Goal: Book appointment/travel/reservation

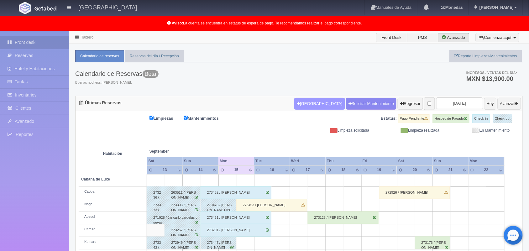
click at [298, 106] on button "[GEOGRAPHIC_DATA]" at bounding box center [319, 104] width 50 height 12
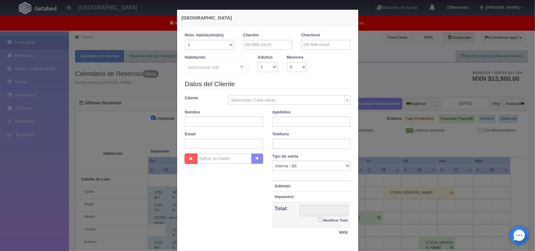
checkbox input "false"
click at [277, 45] on input "text" at bounding box center [267, 45] width 49 height 10
click at [255, 94] on link "15" at bounding box center [255, 93] width 8 height 9
type input "15-09-2025"
checkbox input "false"
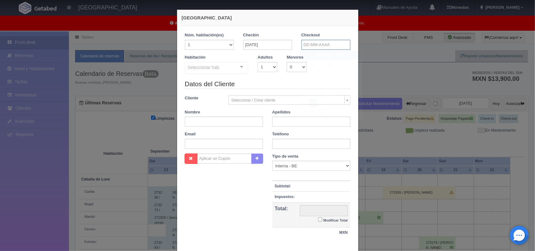
click at [309, 46] on input "text" at bounding box center [326, 45] width 49 height 10
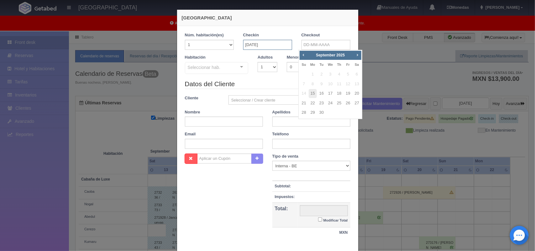
click at [275, 45] on input "15-09-2025" at bounding box center [267, 45] width 49 height 10
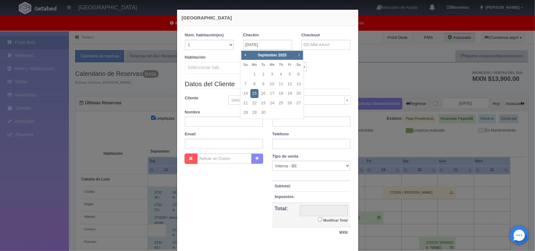
click at [298, 56] on span "Next" at bounding box center [299, 54] width 5 height 5
click at [291, 93] on link "14" at bounding box center [290, 93] width 8 height 9
type input "14-11-2025"
checkbox input "false"
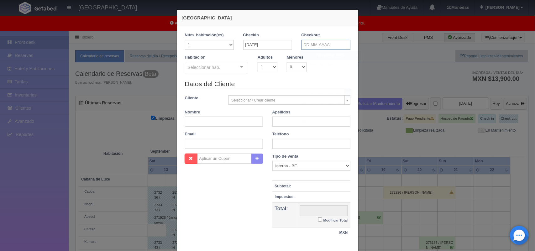
click at [326, 45] on input "text" at bounding box center [326, 45] width 49 height 10
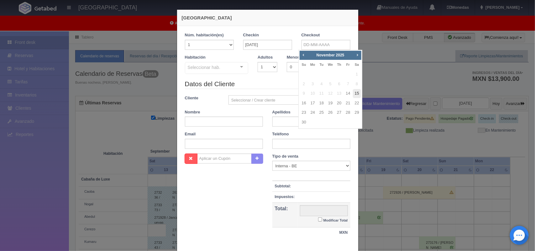
click at [358, 96] on link "15" at bounding box center [357, 93] width 8 height 9
type input "15-11-2025"
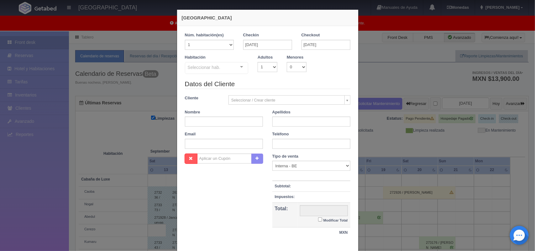
checkbox input "false"
click at [268, 68] on select "1 2 3 4 5 6 7 8 9 10" at bounding box center [268, 67] width 20 height 10
select select "2"
click at [258, 62] on select "1 2 3 4 5 6 7 8 9 10" at bounding box center [268, 67] width 20 height 10
click at [234, 70] on div "Seleccionar hab. Cabaña de Luxe Cabaña de Luxe - Sin asignar Caoba Nogal Abedul…" at bounding box center [217, 68] width 64 height 13
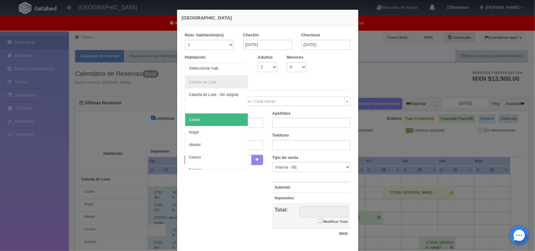
click at [223, 123] on span "Caoba" at bounding box center [216, 119] width 63 height 13
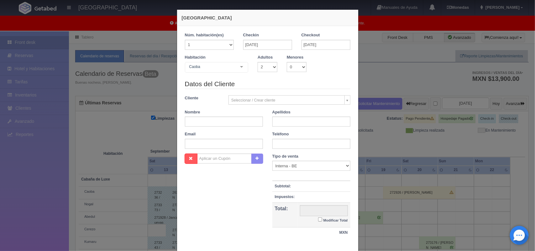
checkbox input "false"
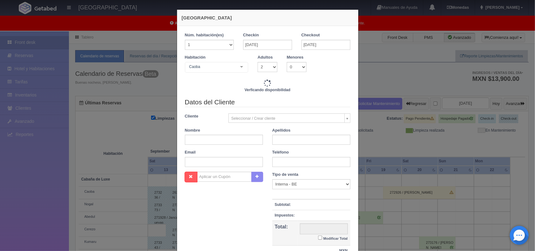
type input "1800.00"
checkbox input "false"
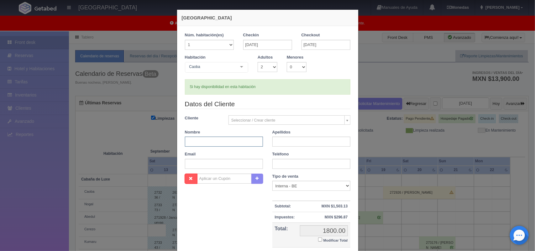
click at [231, 143] on input "text" at bounding box center [224, 142] width 78 height 10
type input "Mar"
click at [304, 143] on input "text" at bounding box center [311, 142] width 78 height 10
type input "Gracía"
click at [303, 164] on input "text" at bounding box center [311, 164] width 78 height 10
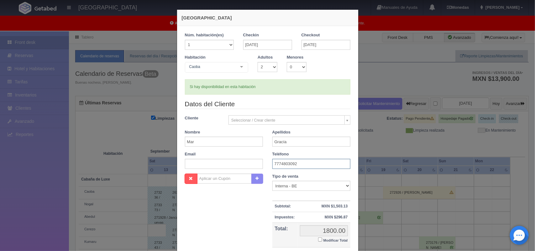
type input "7774803092"
click at [219, 165] on input "text" at bounding box center [224, 164] width 78 height 10
paste input "avissmg08.z@gmail.com"
type input "avissmg08.z@gmail.com"
click at [318, 239] on input "Modificar Total" at bounding box center [320, 240] width 4 height 4
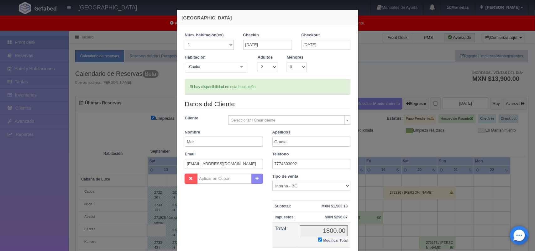
checkbox input "true"
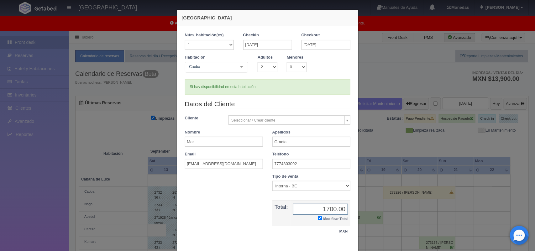
scroll to position [36, 0]
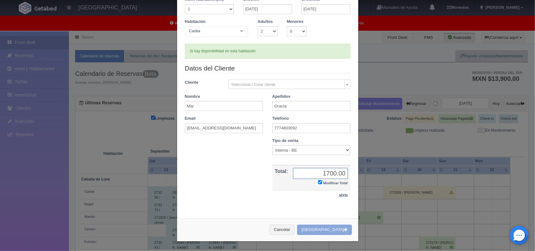
type input "1700.00"
click at [326, 232] on button "[GEOGRAPHIC_DATA]" at bounding box center [324, 230] width 55 height 10
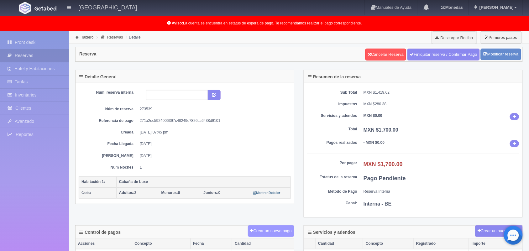
click at [263, 234] on button "Crear un nuevo pago" at bounding box center [271, 231] width 46 height 12
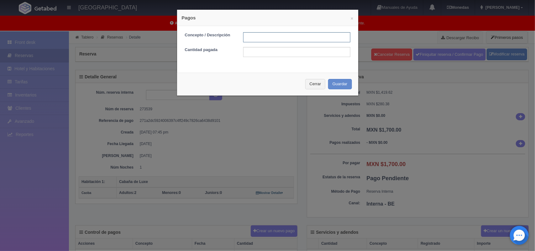
click at [257, 35] on input "text" at bounding box center [296, 37] width 107 height 10
type input "Pago transferencia 15/09/2025"
click at [287, 50] on input "text" at bounding box center [296, 52] width 107 height 10
type input "1700.00"
click at [330, 84] on button "Guardar" at bounding box center [340, 84] width 24 height 10
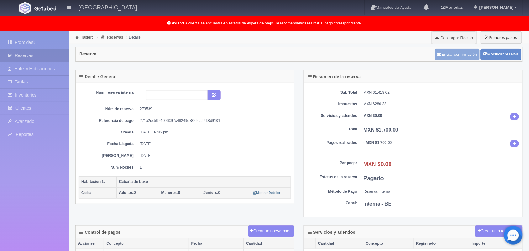
click at [461, 57] on button "Enviar confirmación" at bounding box center [457, 55] width 45 height 12
click at [88, 39] on link "Tablero" at bounding box center [87, 37] width 12 height 4
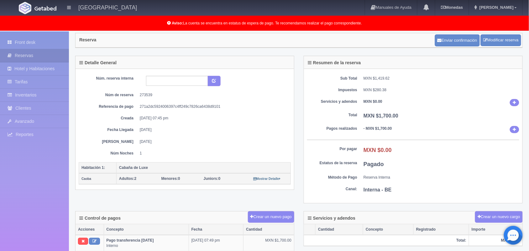
scroll to position [17, 0]
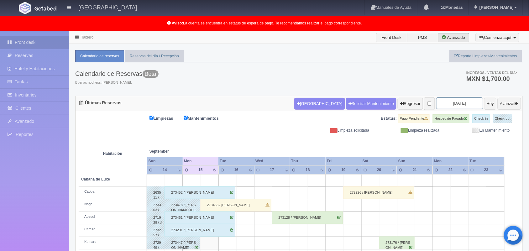
click at [444, 104] on input "[DATE]" at bounding box center [459, 104] width 47 height 12
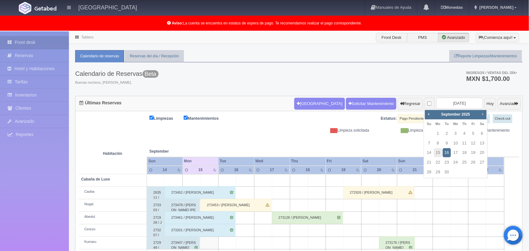
click at [483, 114] on span "Next" at bounding box center [482, 114] width 5 height 5
click at [474, 162] on link "24" at bounding box center [473, 162] width 8 height 9
type input "2025-10-24"
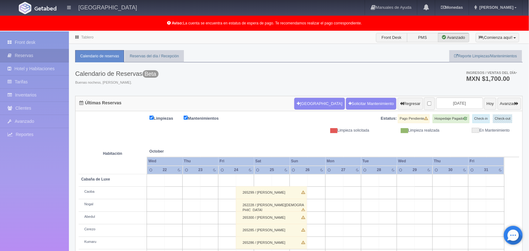
click at [89, 37] on link "Tablero" at bounding box center [87, 37] width 12 height 4
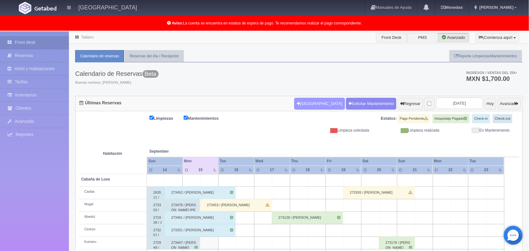
click at [309, 106] on button "[GEOGRAPHIC_DATA]" at bounding box center [319, 104] width 50 height 12
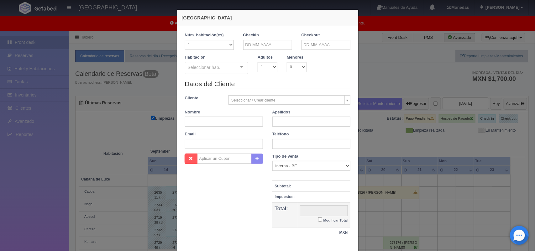
checkbox input "false"
click at [256, 45] on input "text" at bounding box center [267, 45] width 49 height 10
click at [256, 93] on link "15" at bounding box center [255, 93] width 8 height 9
type input "[DATE]"
checkbox input "false"
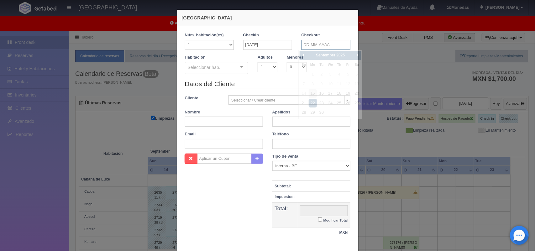
click at [328, 44] on input "text" at bounding box center [326, 45] width 49 height 10
click at [322, 96] on link "16" at bounding box center [322, 93] width 8 height 9
type input "16-09-2025"
checkbox input "false"
click at [264, 67] on select "1 2 3 4 5 6 7 8 9 10" at bounding box center [268, 67] width 20 height 10
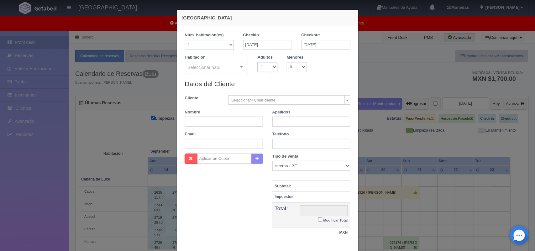
select select "2"
click at [258, 62] on select "1 2 3 4 5 6 7 8 9 10" at bounding box center [268, 67] width 20 height 10
checkbox input "false"
click at [225, 123] on input "text" at bounding box center [224, 122] width 78 height 10
type input "Israel"
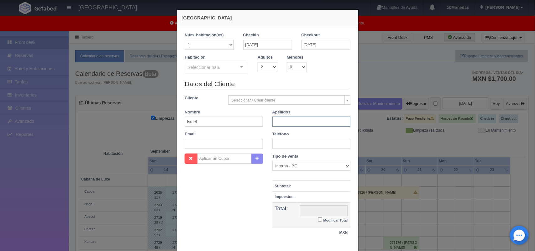
click at [278, 123] on input "text" at bounding box center [311, 122] width 78 height 10
type input "Avelar MAya"
click at [290, 142] on input "text" at bounding box center [311, 144] width 78 height 10
type input "55214935332"
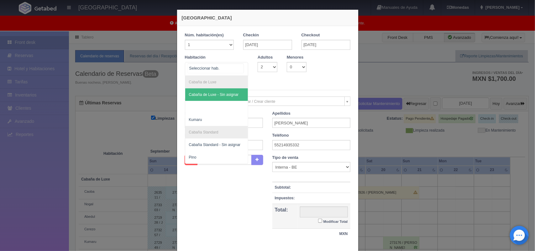
click at [239, 68] on div at bounding box center [241, 66] width 13 height 9
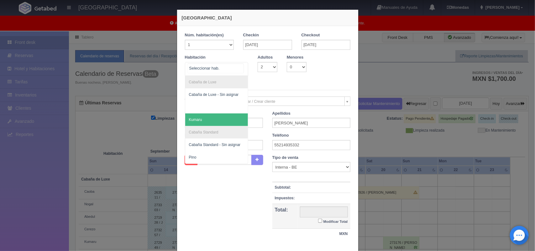
click at [224, 119] on span "Kumaru" at bounding box center [216, 119] width 63 height 13
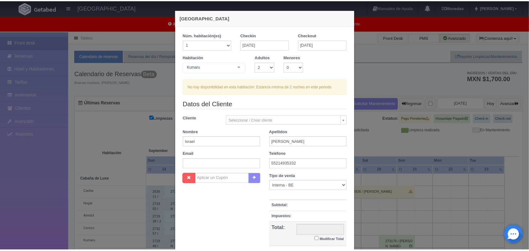
scroll to position [57, 0]
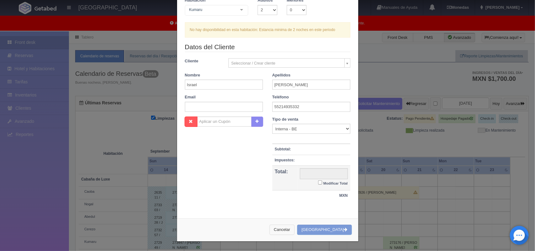
click at [295, 228] on button "Cancelar" at bounding box center [282, 230] width 25 height 10
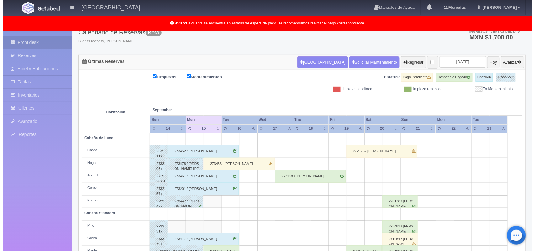
scroll to position [51, 0]
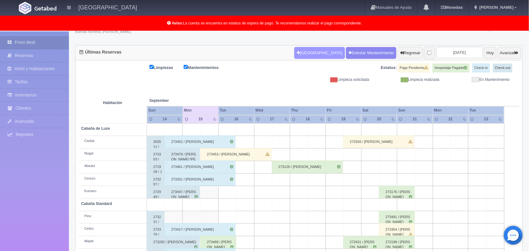
click at [311, 51] on button "[GEOGRAPHIC_DATA]" at bounding box center [319, 53] width 50 height 12
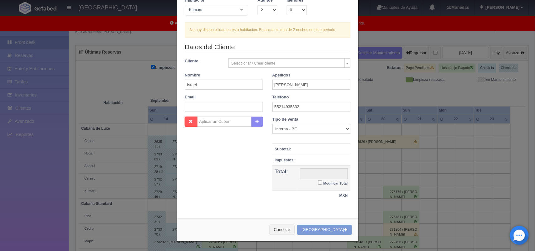
scroll to position [38, 0]
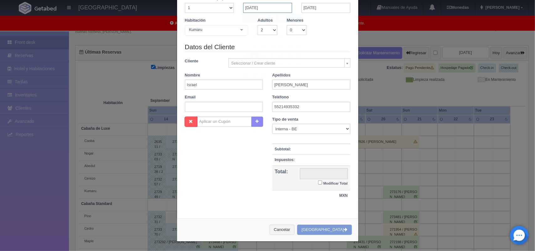
click at [270, 7] on input "15-09-2025" at bounding box center [267, 8] width 49 height 10
click at [255, 55] on link "15" at bounding box center [255, 55] width 8 height 9
click at [320, 5] on input "16-09-2025" at bounding box center [326, 8] width 49 height 10
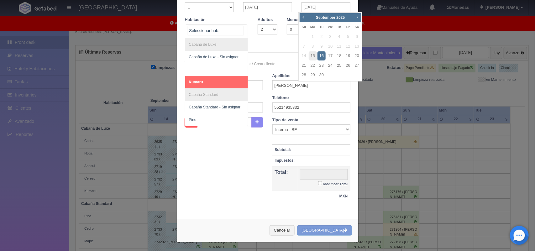
click at [242, 30] on div at bounding box center [241, 29] width 13 height 9
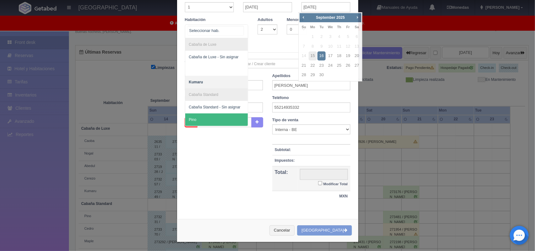
click at [230, 119] on span "Pino" at bounding box center [216, 119] width 63 height 13
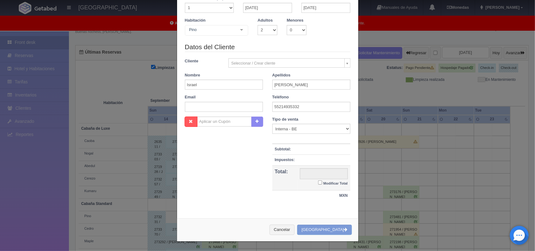
checkbox input "false"
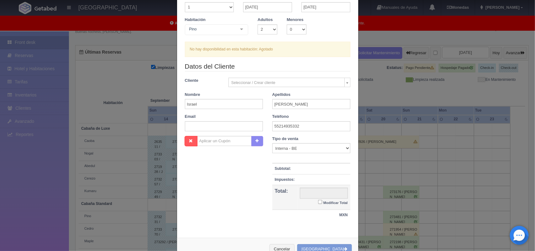
click at [238, 30] on div at bounding box center [241, 29] width 13 height 9
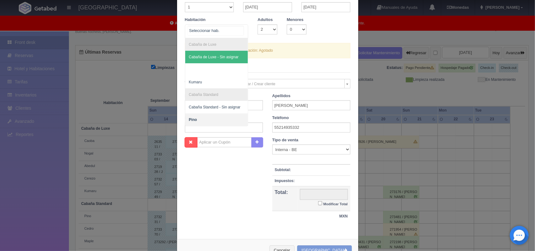
scroll to position [59, 0]
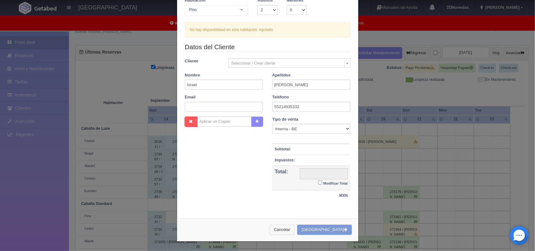
click at [289, 230] on button "Cancelar" at bounding box center [282, 230] width 25 height 10
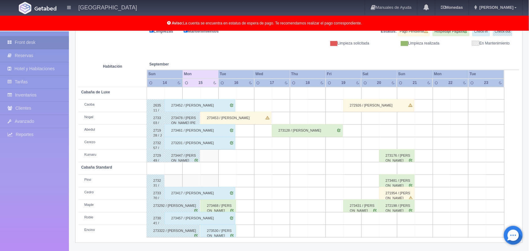
scroll to position [0, 0]
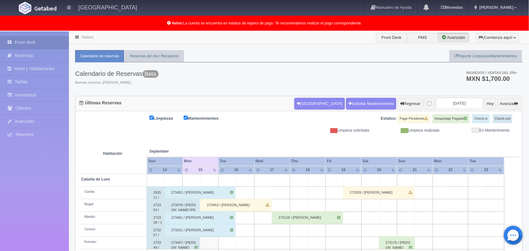
click at [87, 37] on link "Tablero" at bounding box center [87, 37] width 12 height 4
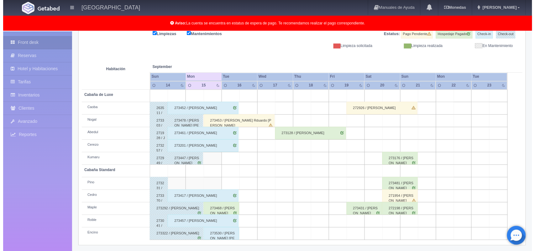
scroll to position [29, 0]
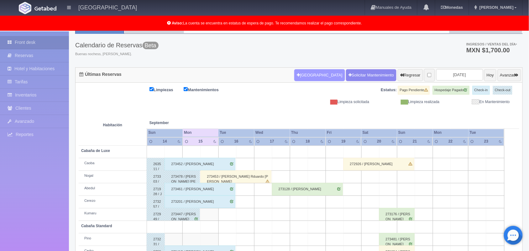
click at [298, 73] on button "[GEOGRAPHIC_DATA]" at bounding box center [319, 75] width 50 height 12
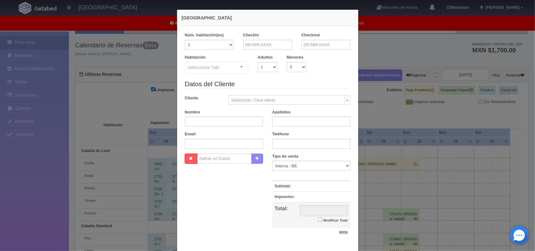
checkbox input "false"
click at [256, 46] on input "text" at bounding box center [267, 45] width 49 height 10
click at [253, 92] on link "15" at bounding box center [255, 93] width 8 height 9
type input "[DATE]"
checkbox input "false"
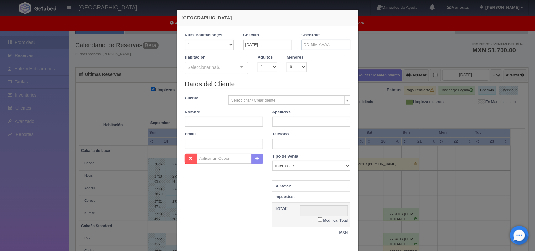
click at [320, 44] on input "text" at bounding box center [326, 45] width 49 height 10
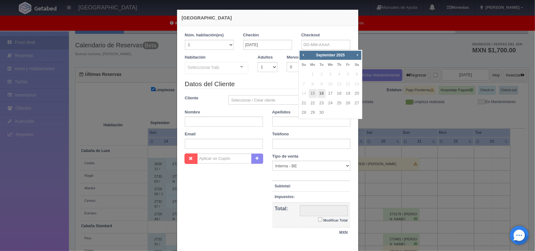
click at [324, 94] on link "16" at bounding box center [322, 93] width 8 height 9
type input "[DATE]"
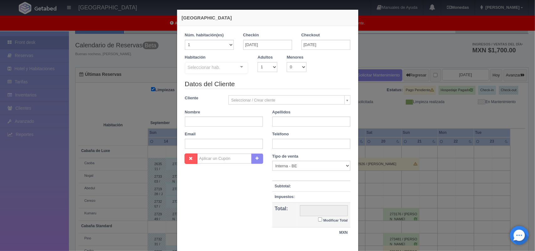
checkbox input "false"
click at [272, 66] on select "1 2 3 4 5 6 7 8 9 10" at bounding box center [268, 67] width 20 height 10
select select "2"
click at [258, 62] on select "1 2 3 4 5 6 7 8 9 10" at bounding box center [268, 67] width 20 height 10
click at [234, 69] on div "Seleccionar hab. Cabaña de Luxe Cabaña de Luxe - Sin asignar Kumaru Cabaña Stan…" at bounding box center [217, 68] width 64 height 13
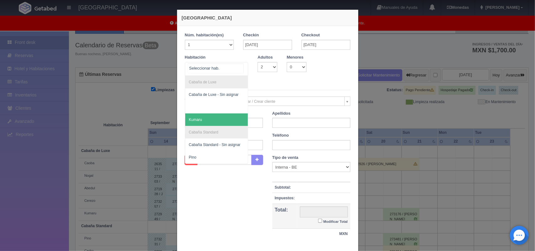
click at [227, 116] on span "Kumaru" at bounding box center [216, 119] width 63 height 13
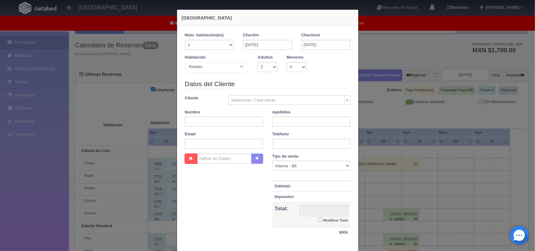
checkbox input "false"
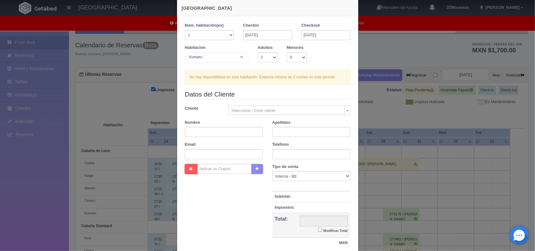
scroll to position [10, 0]
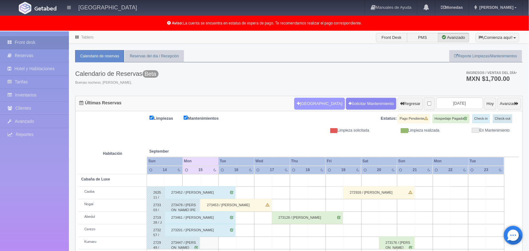
click at [299, 105] on button "[GEOGRAPHIC_DATA]" at bounding box center [319, 104] width 50 height 12
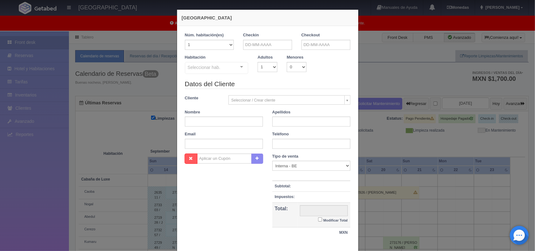
checkbox input "false"
click at [258, 47] on input "text" at bounding box center [267, 45] width 49 height 10
click at [256, 93] on link "15" at bounding box center [255, 93] width 8 height 9
type input "[DATE]"
checkbox input "false"
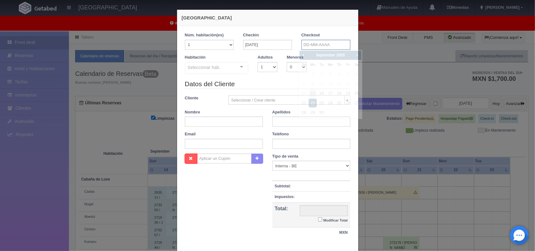
click at [321, 43] on input "text" at bounding box center [326, 45] width 49 height 10
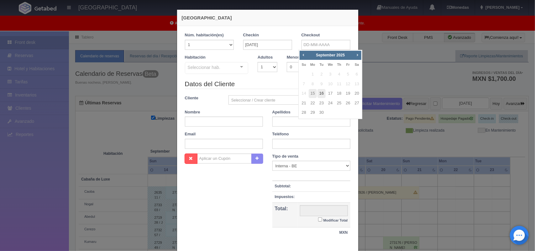
click at [321, 93] on link "16" at bounding box center [322, 93] width 8 height 9
type input "[DATE]"
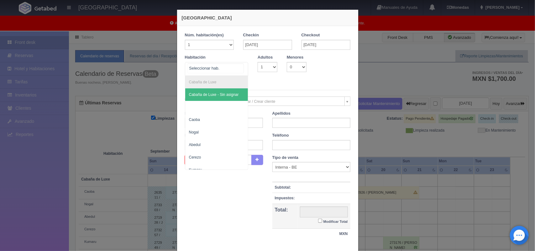
click at [237, 68] on div "Cabaña de Luxe Cabaña de Luxe - Sin asignar Caoba Nogal Abedul Cerezo Kumaru Ca…" at bounding box center [217, 69] width 64 height 14
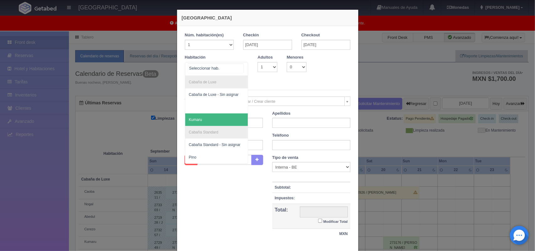
click at [232, 117] on span "Kumaru" at bounding box center [216, 119] width 63 height 13
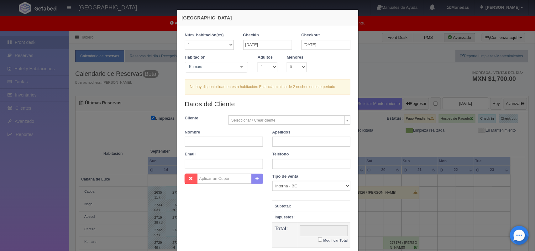
click at [237, 69] on div "Kumaru Cabaña de Luxe Cabaña de Luxe - Sin asignar Kumaru Cabaña Standard Cabañ…" at bounding box center [217, 68] width 64 height 13
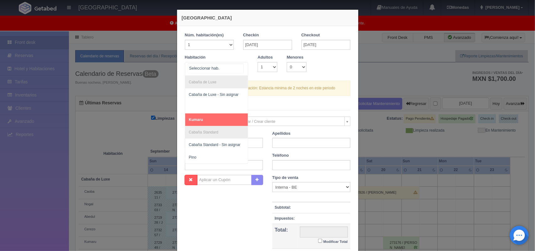
click at [227, 118] on span "Kumaru" at bounding box center [216, 119] width 63 height 13
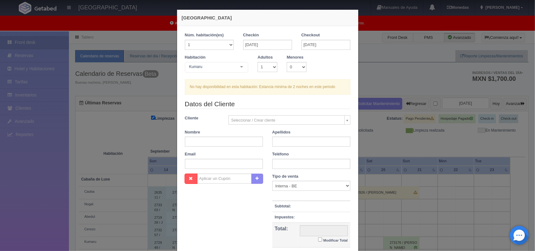
scroll to position [57, 0]
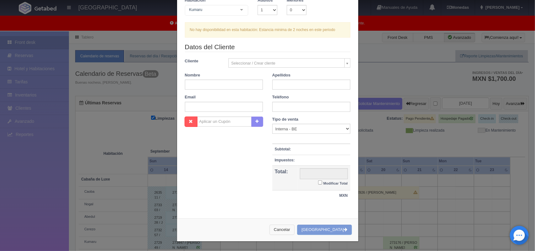
click at [289, 234] on button "Cancelar" at bounding box center [282, 230] width 25 height 10
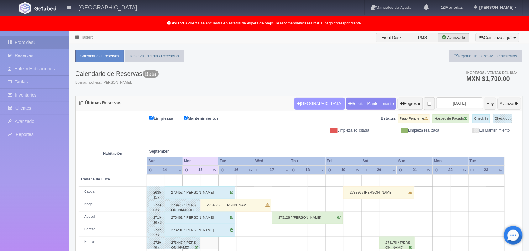
click at [306, 99] on button "[GEOGRAPHIC_DATA]" at bounding box center [319, 104] width 50 height 12
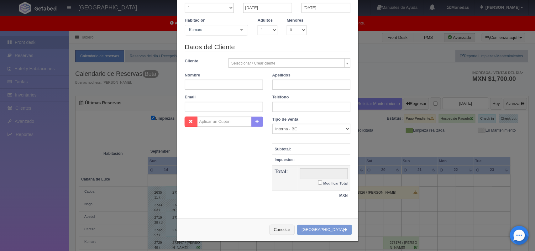
scroll to position [0, 0]
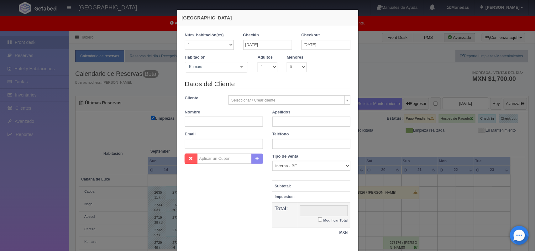
click at [238, 68] on div at bounding box center [241, 66] width 13 height 9
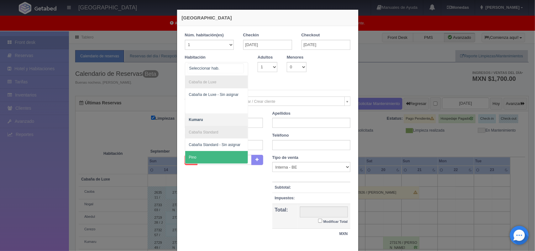
click at [233, 161] on span "Pino" at bounding box center [216, 157] width 63 height 13
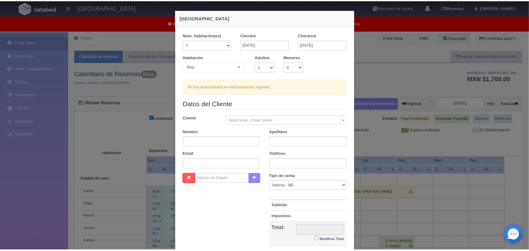
scroll to position [57, 0]
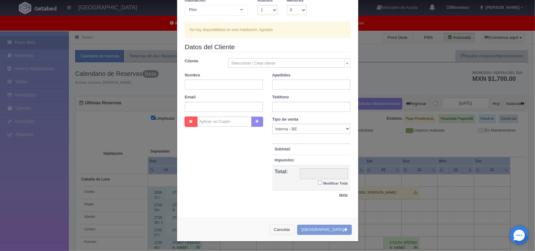
click at [293, 232] on button "Cancelar" at bounding box center [282, 230] width 25 height 10
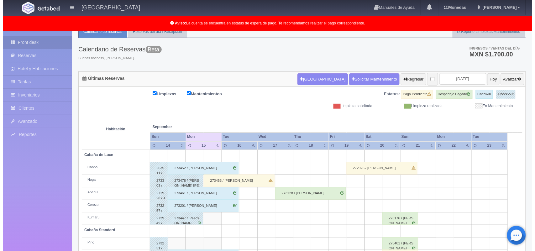
scroll to position [12, 0]
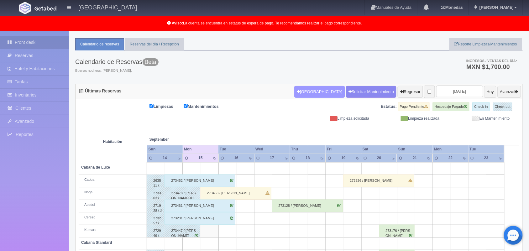
click at [308, 91] on button "[GEOGRAPHIC_DATA]" at bounding box center [319, 92] width 50 height 12
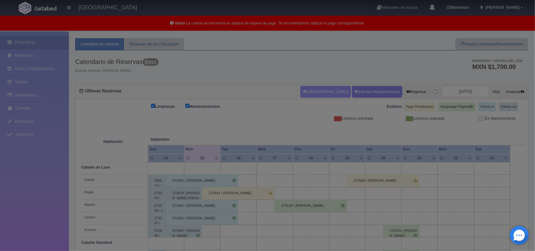
scroll to position [38, 0]
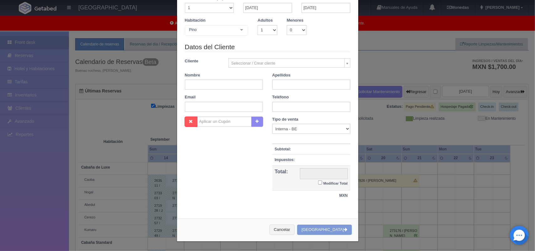
checkbox input "false"
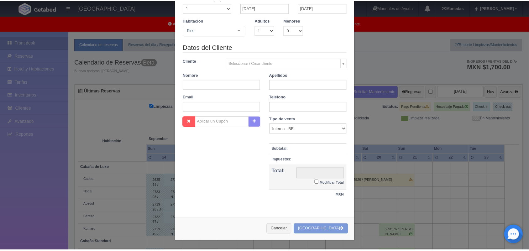
scroll to position [0, 0]
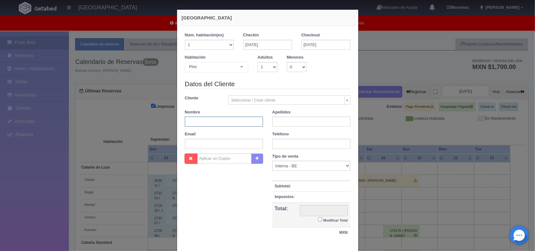
click at [228, 121] on input "text" at bounding box center [224, 122] width 78 height 10
click at [237, 68] on div "Pino Cabaña de Luxe Cabaña de Luxe - Sin asignar Kumaru Cabaña Standard Cabaña …" at bounding box center [217, 68] width 64 height 13
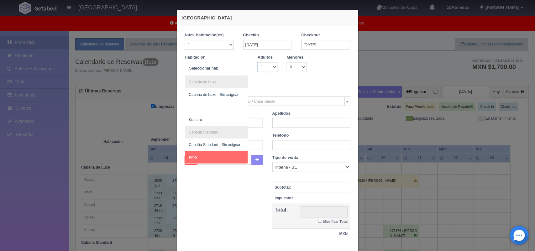
click at [270, 65] on select "1 2 3 4 5 6 7 8 9 10" at bounding box center [268, 67] width 20 height 10
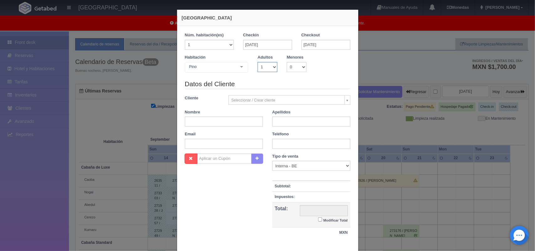
select select "2"
click at [258, 62] on select "1 2 3 4 5 6 7 8 9 10" at bounding box center [268, 67] width 20 height 10
click at [236, 67] on div "Cabaña de Luxe Cabaña de Luxe - Sin asignar Kumaru Cabaña Standard Cabaña Stand…" at bounding box center [217, 69] width 64 height 14
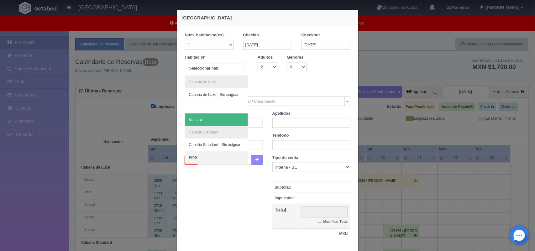
click at [226, 121] on span "Kumaru" at bounding box center [216, 119] width 63 height 13
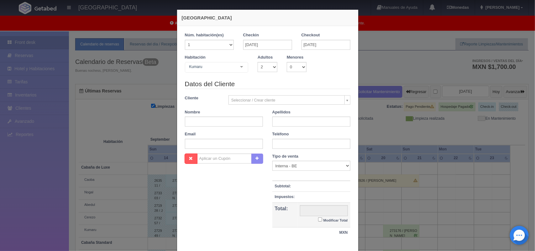
checkbox input "false"
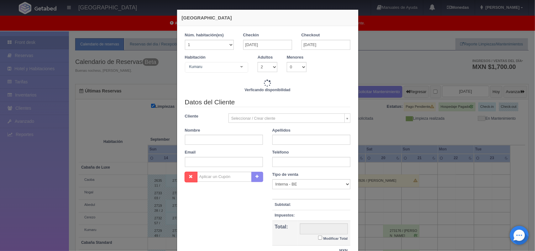
click at [239, 64] on div at bounding box center [241, 66] width 13 height 9
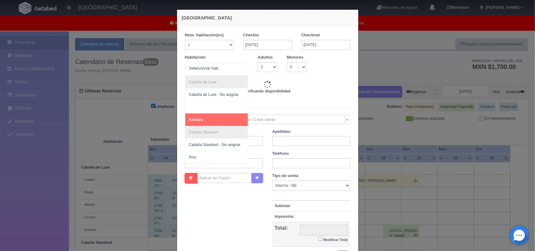
type input "1500.00"
checkbox input "false"
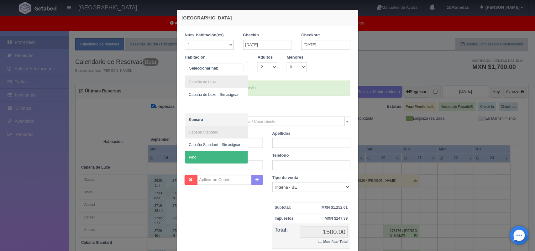
click at [226, 153] on span "Pino" at bounding box center [216, 157] width 63 height 13
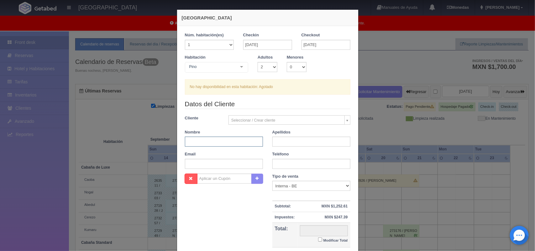
click at [223, 144] on input "text" at bounding box center [224, 142] width 78 height 10
click at [377, 28] on div "Nueva Reserva 1 Núm. habitación(es) 1 2 3 4 5 6 7 8 9 10 11 12 13 14 15 16 17 1…" at bounding box center [267, 125] width 535 height 251
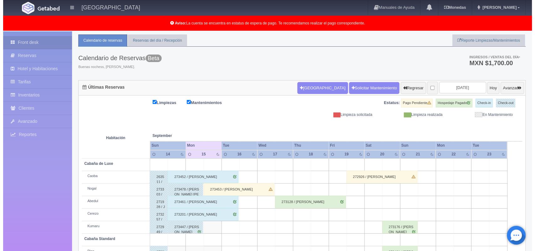
scroll to position [7, 0]
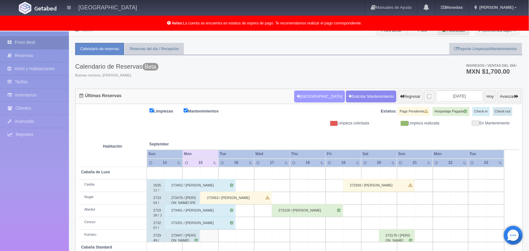
click at [305, 96] on button "[GEOGRAPHIC_DATA]" at bounding box center [319, 97] width 50 height 12
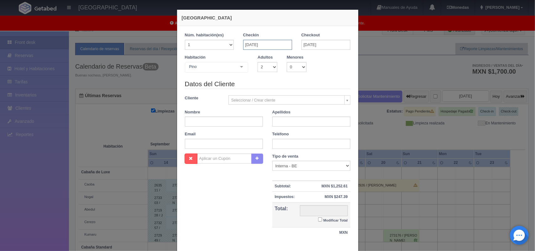
click at [256, 47] on input "15-09-2025" at bounding box center [267, 45] width 49 height 10
click at [253, 95] on link "15" at bounding box center [255, 93] width 8 height 9
click at [325, 45] on input "16-09-2025" at bounding box center [326, 45] width 49 height 10
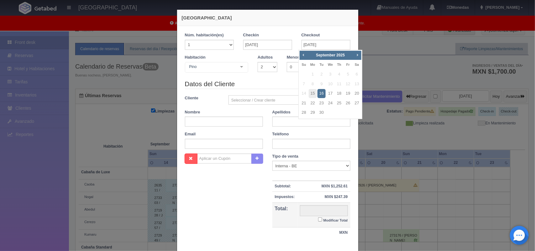
click at [324, 93] on link "16" at bounding box center [322, 93] width 8 height 9
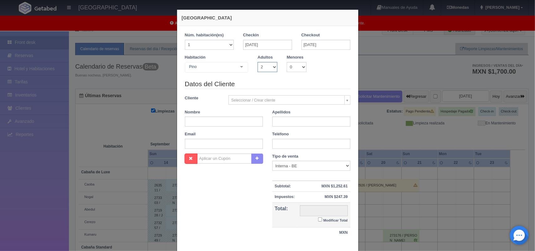
click at [267, 64] on select "1 2 3 4 5 6 7 8 9 10" at bounding box center [268, 67] width 20 height 10
click at [258, 62] on select "1 2 3 4 5 6 7 8 9 10" at bounding box center [268, 67] width 20 height 10
click at [239, 65] on div at bounding box center [241, 66] width 13 height 9
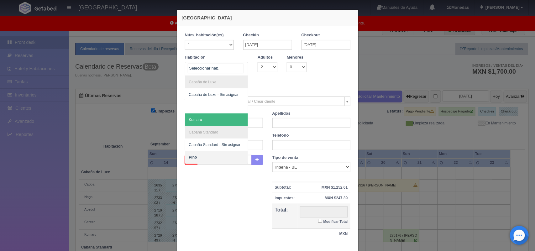
click at [234, 119] on span "Kumaru" at bounding box center [216, 119] width 63 height 13
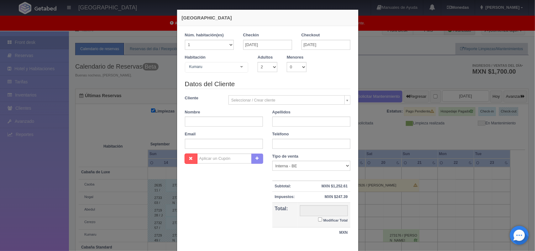
checkbox input "false"
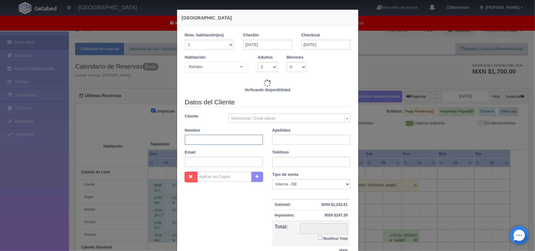
click at [226, 143] on input "text" at bounding box center [224, 140] width 78 height 10
type input "1700.00"
checkbox input "false"
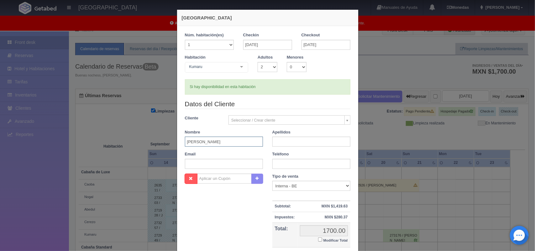
type input "Isael"
click at [287, 141] on input "text" at bounding box center [311, 142] width 78 height 10
type input "AvelarMaya"
click at [308, 163] on input "text" at bounding box center [311, 164] width 78 height 10
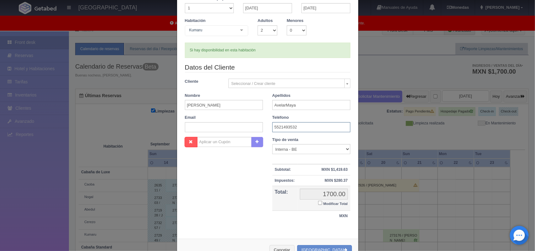
scroll to position [53, 0]
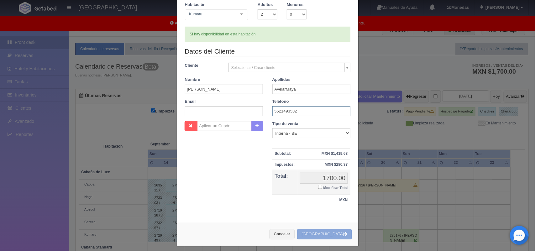
type input "5521493532"
click at [326, 239] on button "[GEOGRAPHIC_DATA]" at bounding box center [324, 234] width 55 height 10
click at [321, 234] on div "Cancelar Crear Reserva" at bounding box center [267, 234] width 181 height 23
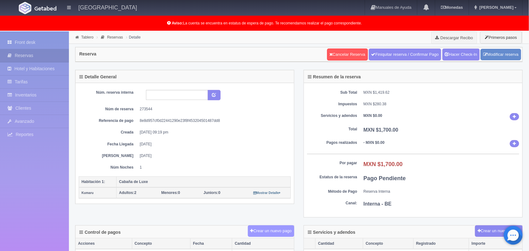
click at [270, 232] on button "Crear un nuevo pago" at bounding box center [271, 231] width 46 height 12
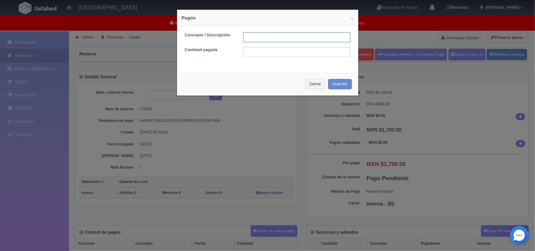
click at [269, 40] on input "text" at bounding box center [296, 37] width 107 height 10
type input "Pago efectivo 15/09/2025"
click at [294, 55] on input "text" at bounding box center [296, 52] width 107 height 10
type input "1700.00"
click at [332, 87] on button "Guardar" at bounding box center [340, 84] width 24 height 10
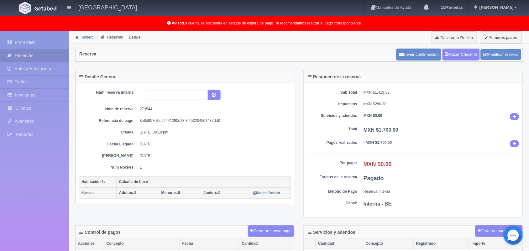
click at [84, 37] on link "Tablero" at bounding box center [87, 37] width 12 height 4
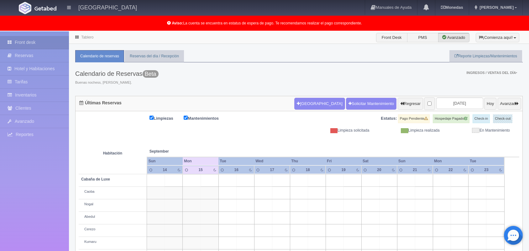
click at [303, 105] on button "[GEOGRAPHIC_DATA]" at bounding box center [319, 104] width 50 height 12
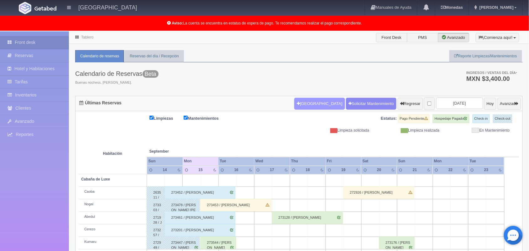
click at [298, 105] on button "[GEOGRAPHIC_DATA]" at bounding box center [319, 104] width 50 height 12
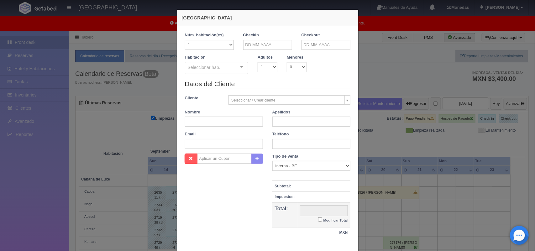
checkbox input "false"
click at [261, 44] on input "text" at bounding box center [267, 45] width 49 height 10
click at [254, 93] on link "15" at bounding box center [255, 93] width 8 height 9
type input "[DATE]"
checkbox input "false"
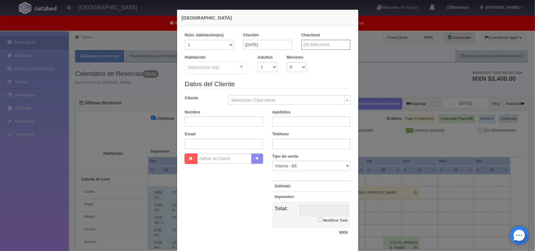
click at [321, 41] on input "text" at bounding box center [326, 45] width 49 height 10
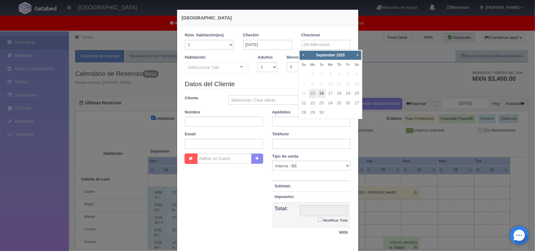
click at [321, 96] on link "16" at bounding box center [322, 93] width 8 height 9
type input "[DATE]"
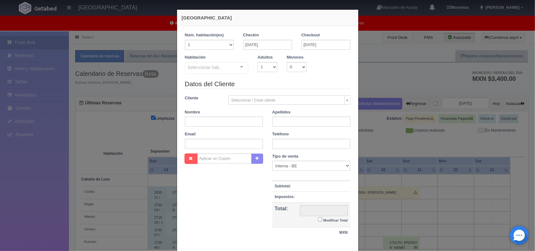
checkbox input "false"
click at [267, 67] on select "1 2 3 4 5 6 7 8 9 10" at bounding box center [268, 67] width 20 height 10
select select "2"
click at [258, 62] on select "1 2 3 4 5 6 7 8 9 10" at bounding box center [268, 67] width 20 height 10
click at [237, 64] on div "Seleccionar hab. Cabaña de Luxe Cabaña de Luxe - Sin asignar Cabaña Standard Ca…" at bounding box center [217, 68] width 64 height 13
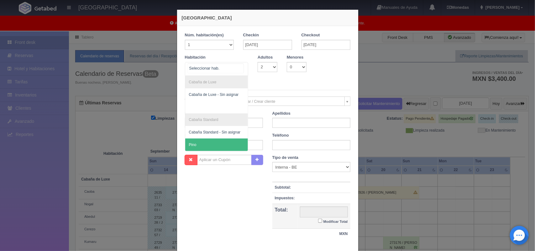
click at [232, 144] on span "Pino" at bounding box center [216, 145] width 63 height 13
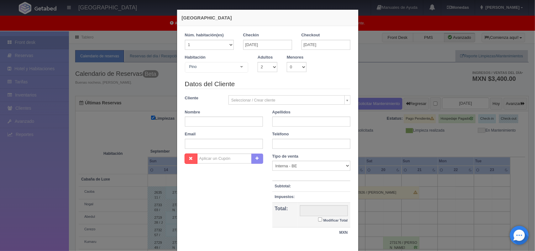
checkbox input "false"
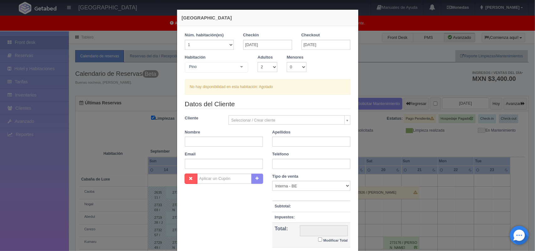
click at [251, 85] on div "No hay disponibilidad en esta habitación: Agotado" at bounding box center [268, 86] width 166 height 15
click at [215, 140] on input "text" at bounding box center [224, 142] width 78 height 10
click at [216, 141] on input "text" at bounding box center [224, 142] width 78 height 10
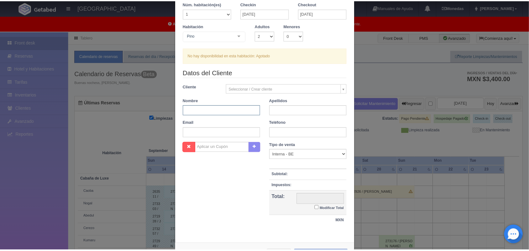
scroll to position [57, 0]
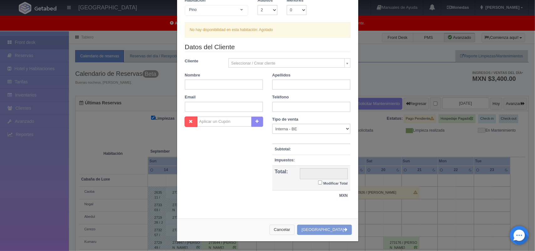
click at [288, 228] on button "Cancelar" at bounding box center [282, 230] width 25 height 10
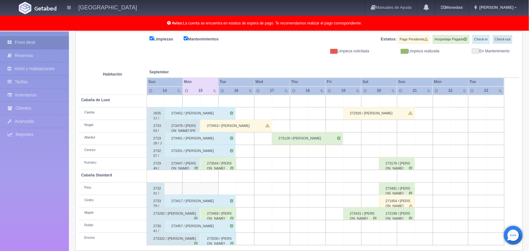
scroll to position [87, 0]
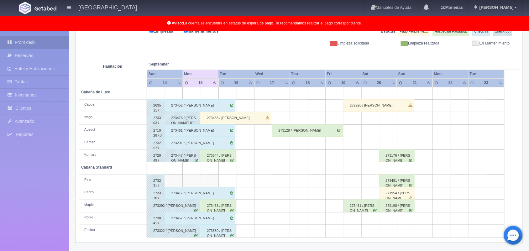
click at [222, 208] on div "273468 / [PERSON_NAME]" at bounding box center [218, 206] width 35 height 13
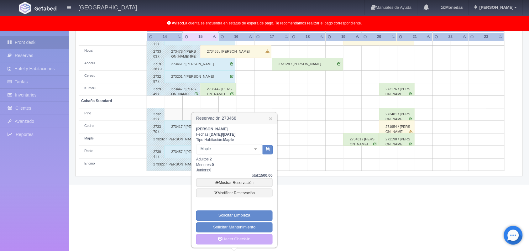
scroll to position [155, 0]
click at [229, 241] on link "Hacer Check-in" at bounding box center [234, 239] width 77 height 11
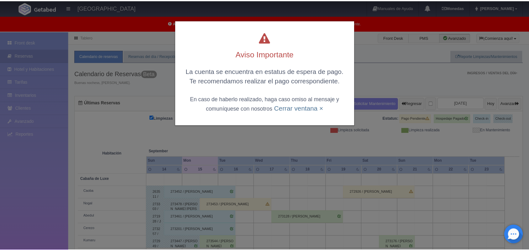
scroll to position [63, 0]
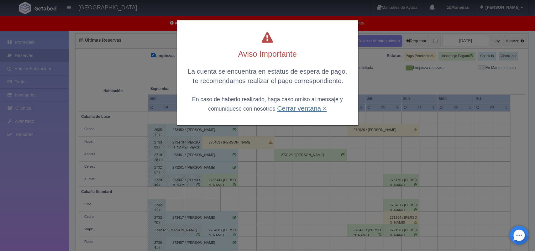
click at [305, 111] on link "Cerrar ventana ×" at bounding box center [302, 108] width 50 height 7
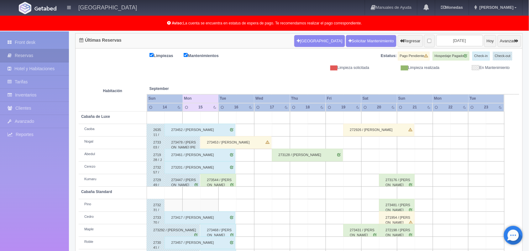
scroll to position [87, 0]
